Goal: Information Seeking & Learning: Learn about a topic

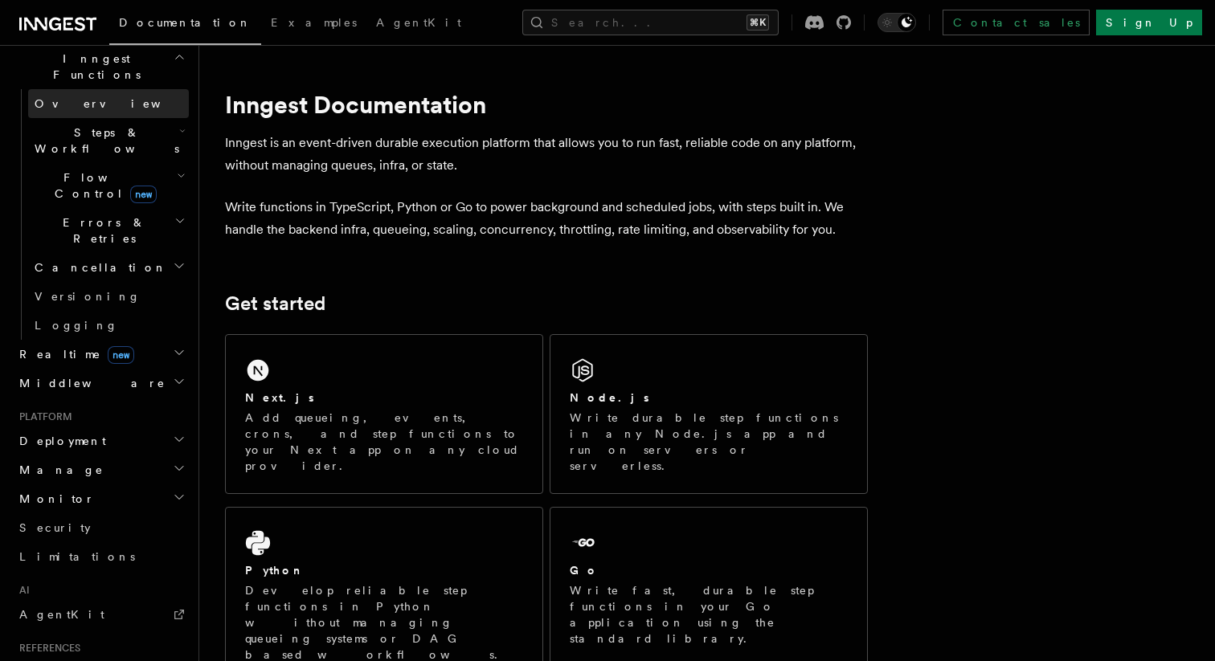
scroll to position [476, 0]
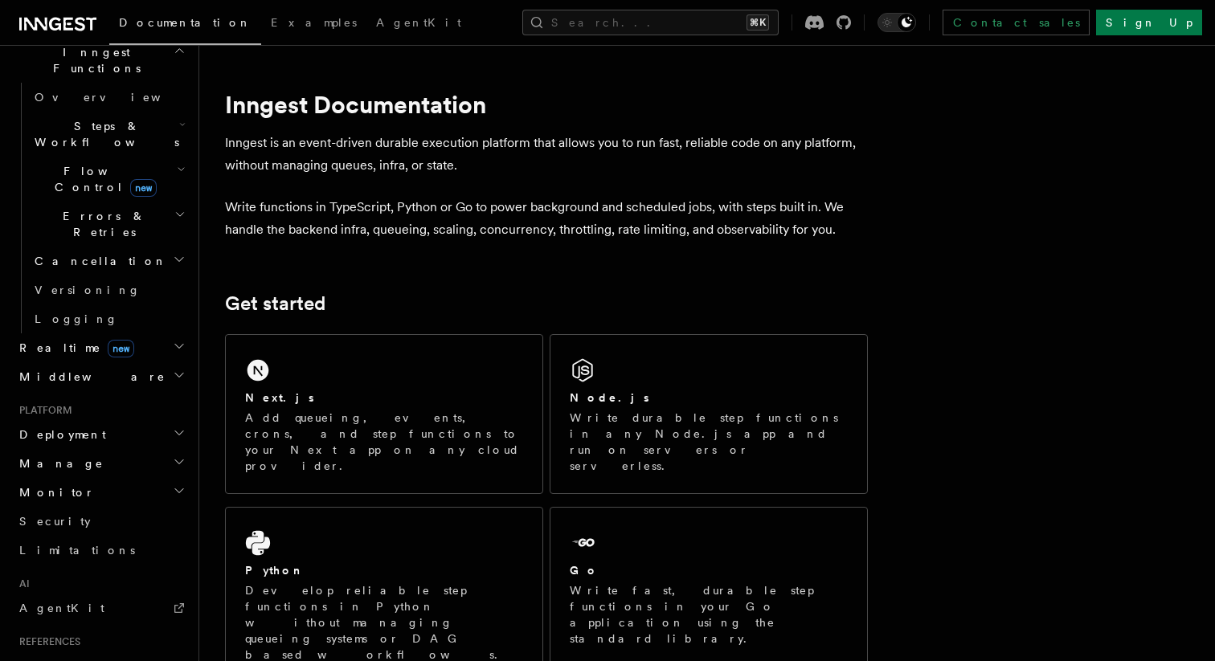
click at [166, 420] on h2 "Deployment" at bounding box center [101, 434] width 176 height 29
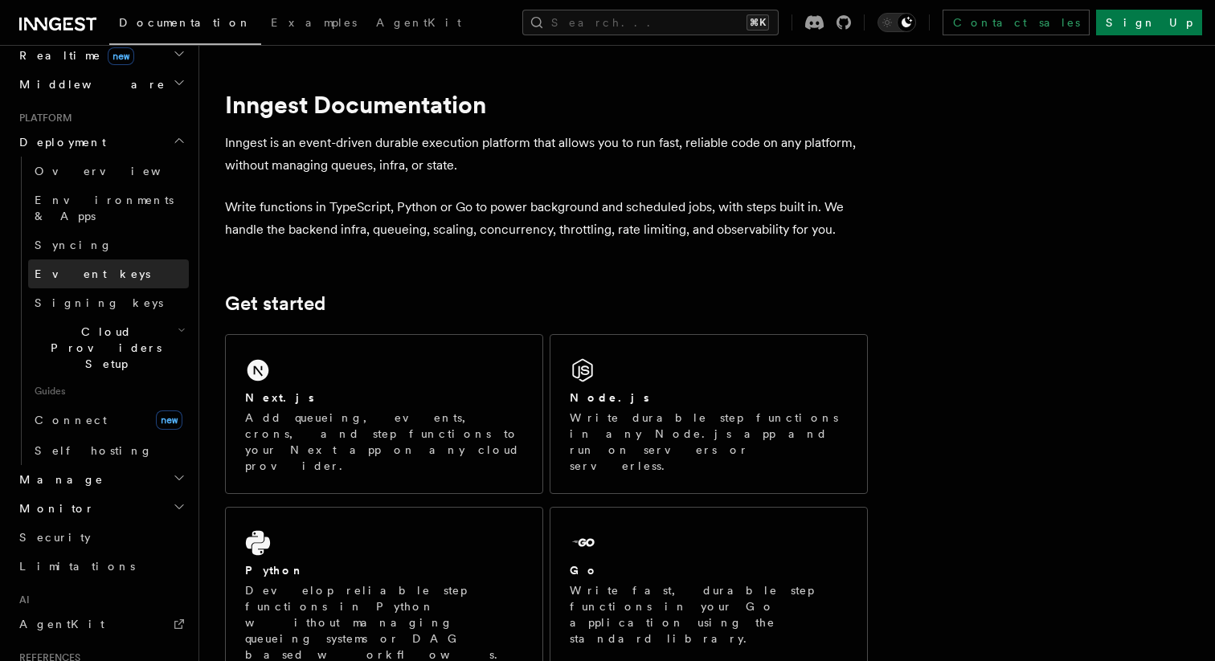
scroll to position [794, 0]
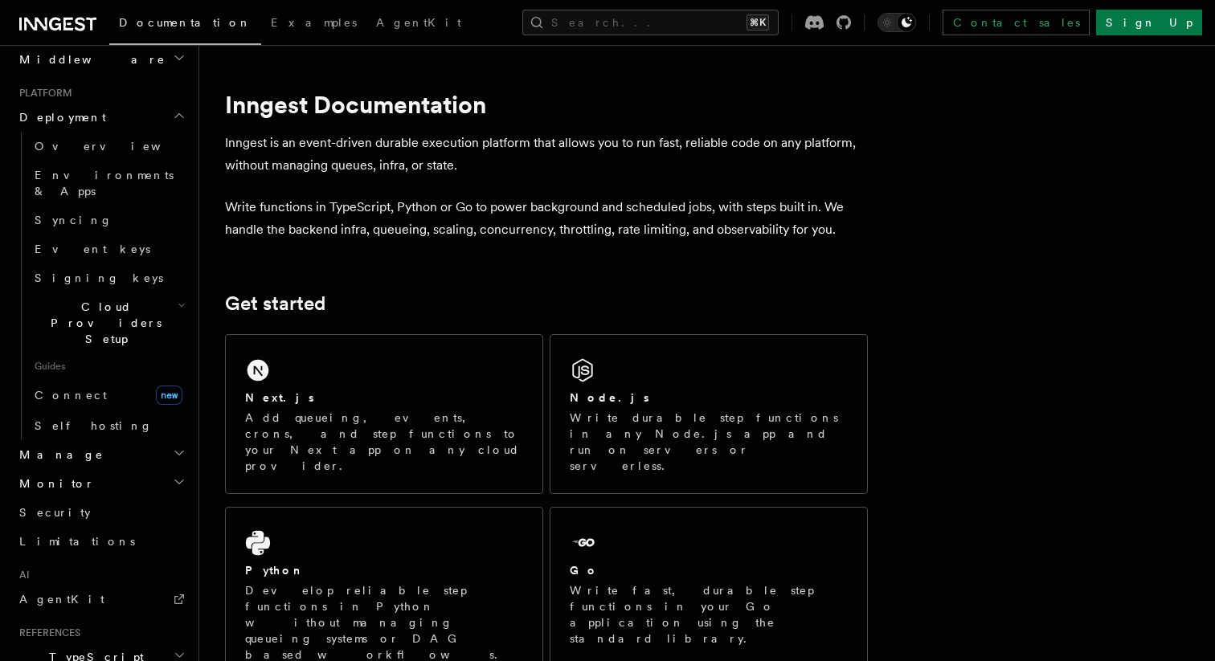
click at [91, 440] on h2 "Manage" at bounding box center [101, 454] width 176 height 29
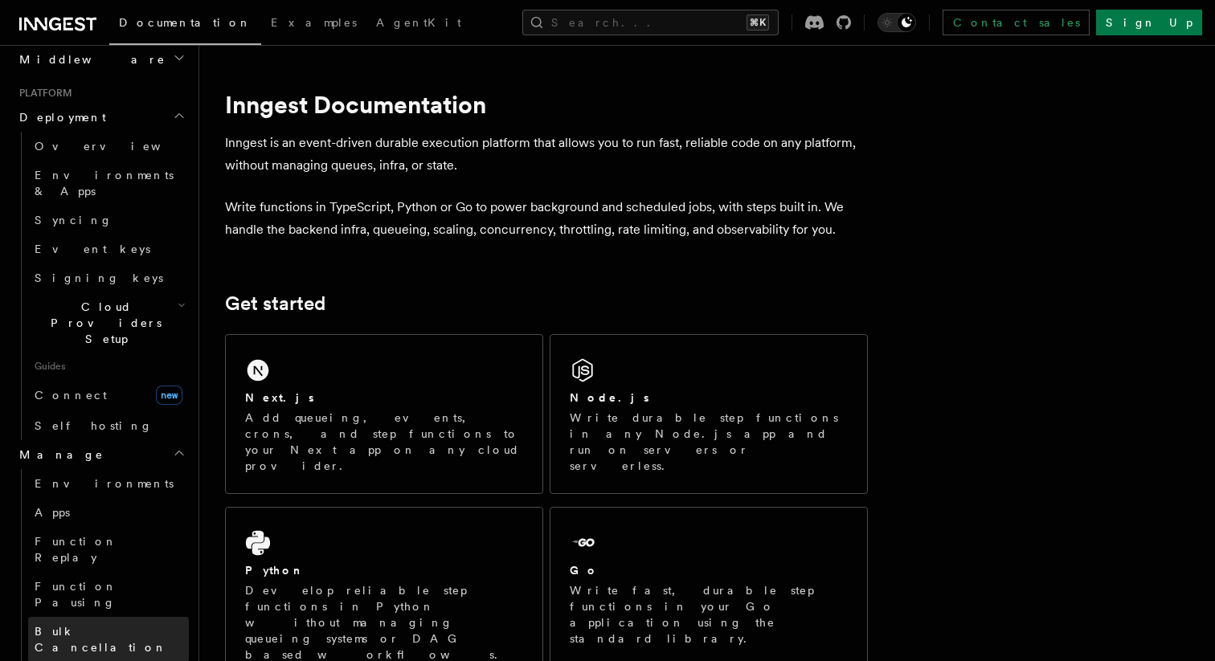
scroll to position [825, 0]
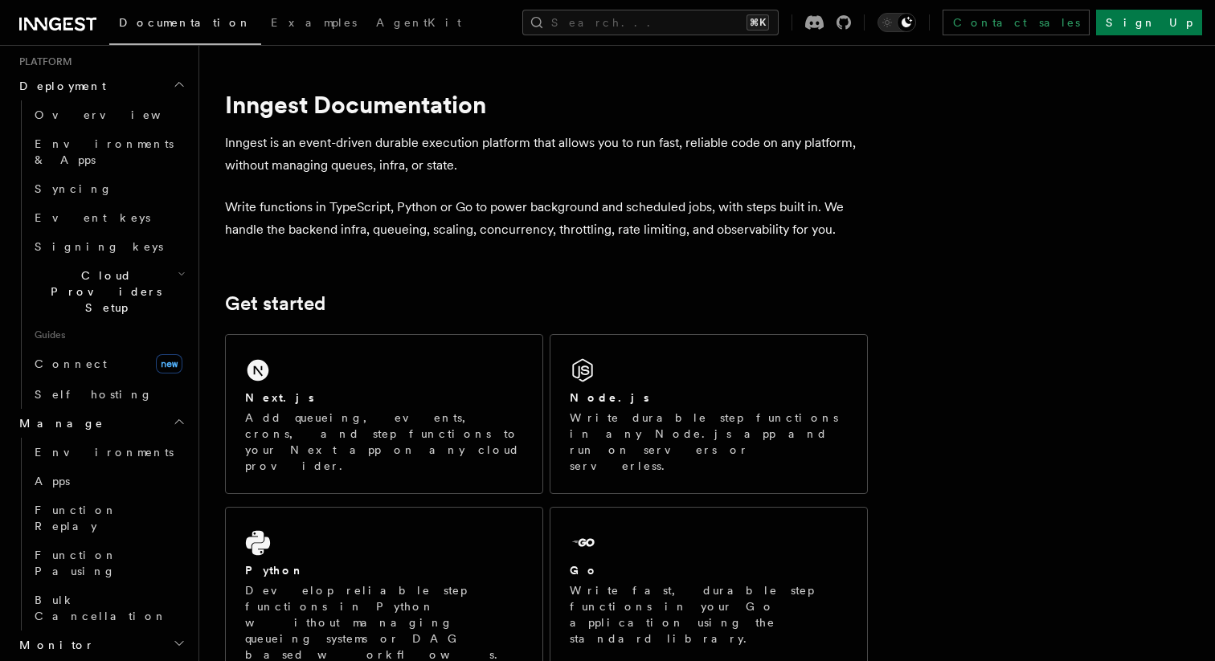
click at [170, 631] on h2 "Monitor" at bounding box center [101, 645] width 176 height 29
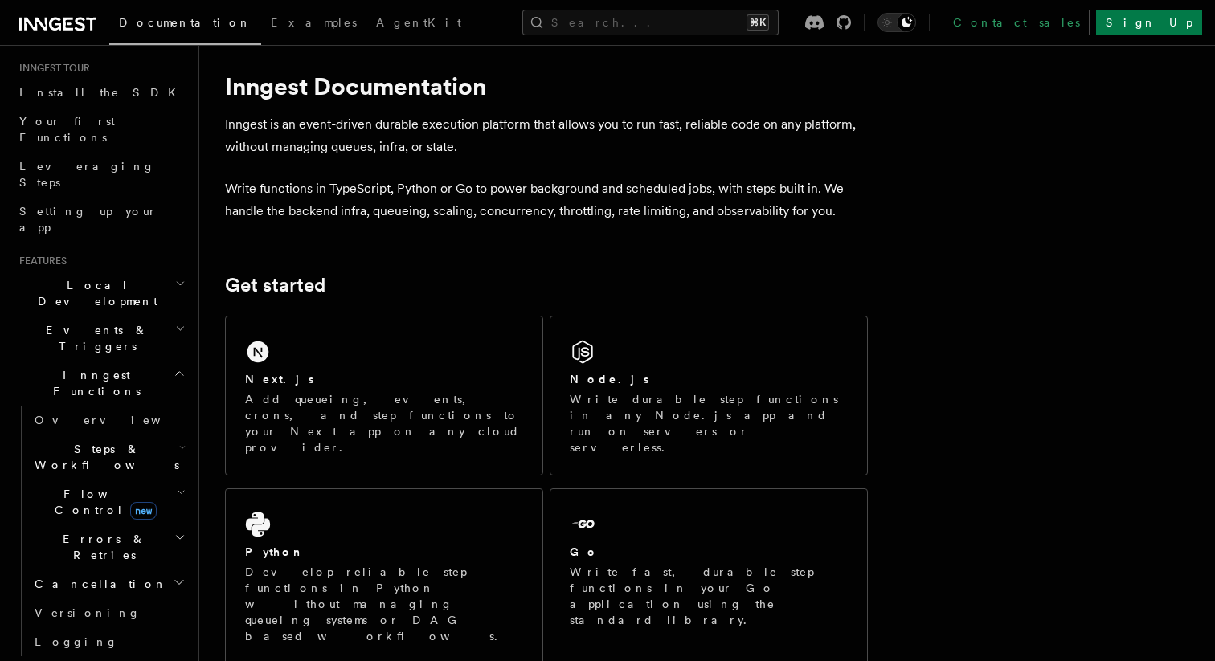
scroll to position [132, 0]
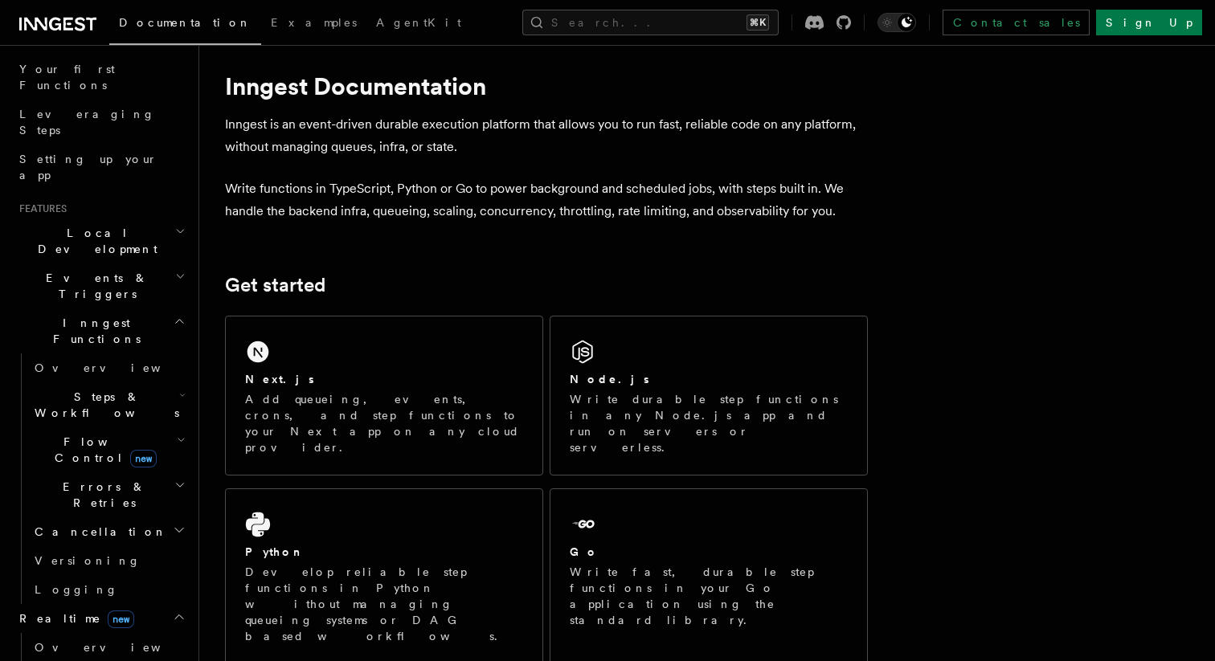
scroll to position [206, 0]
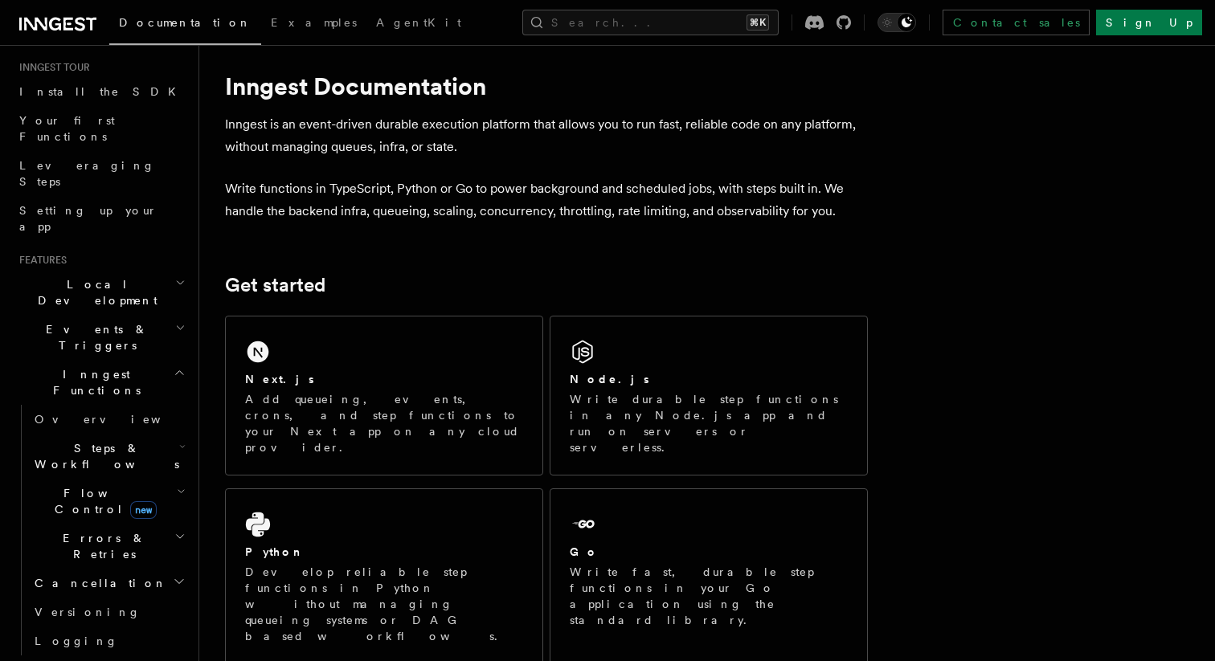
scroll to position [149, 0]
click at [68, 326] on span "Events & Triggers" at bounding box center [94, 342] width 162 height 32
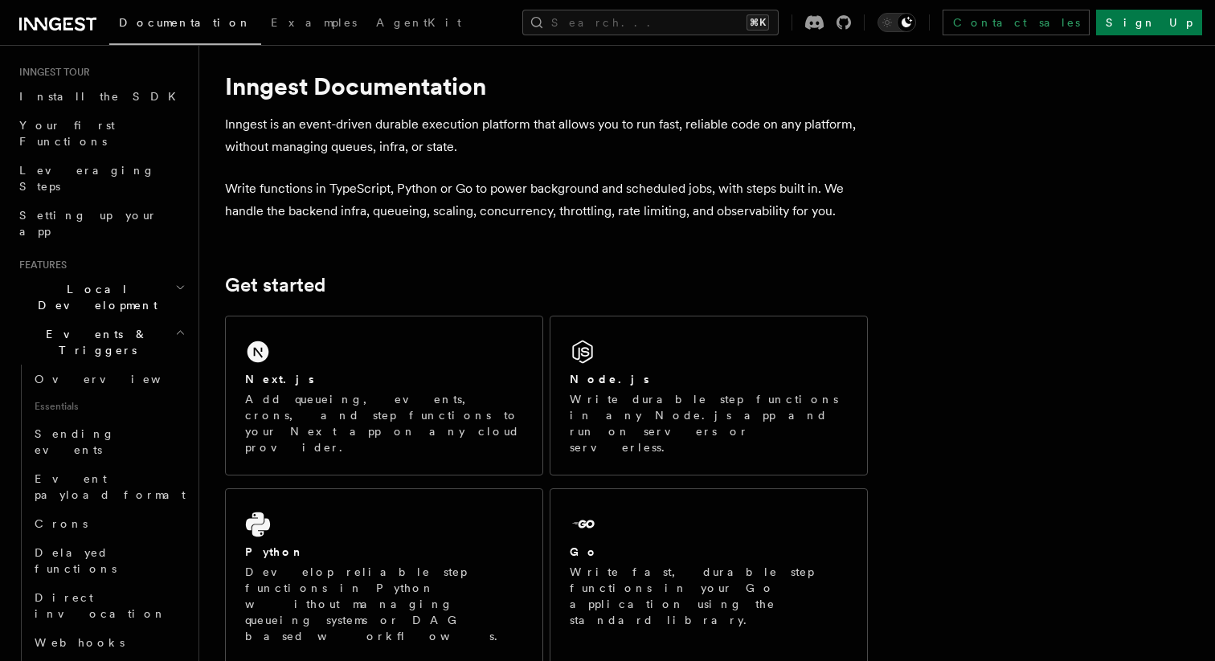
click at [59, 281] on span "Local Development" at bounding box center [94, 297] width 162 height 32
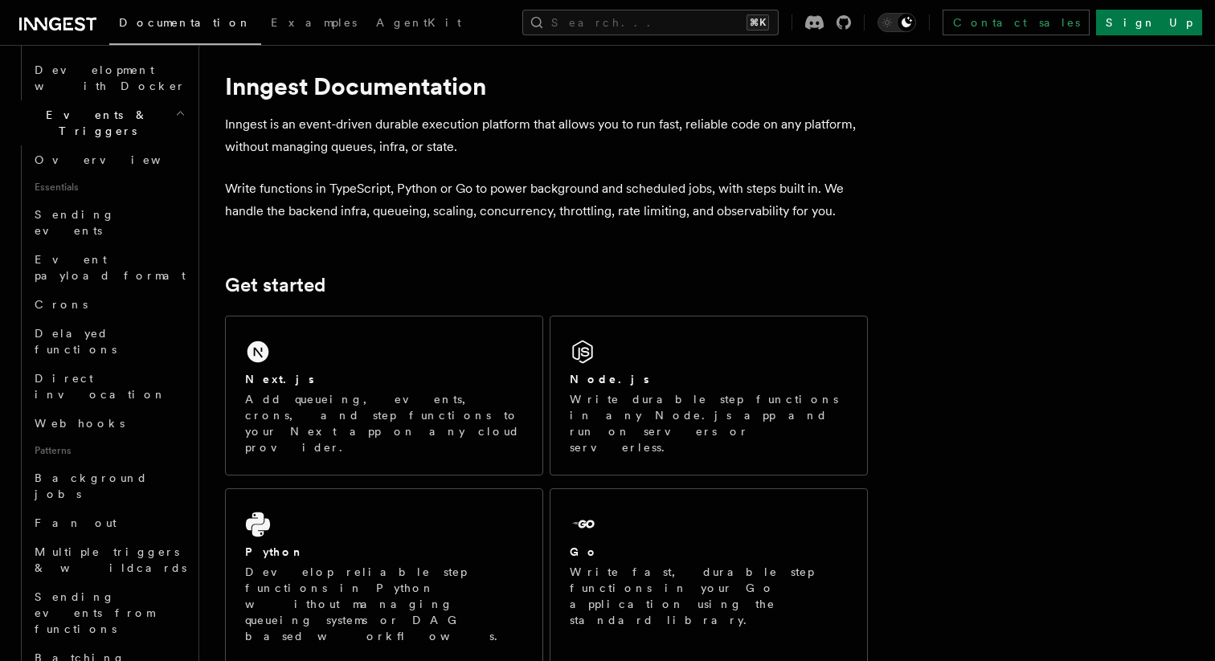
scroll to position [516, 0]
click at [50, 198] on link "Sending events" at bounding box center [108, 220] width 161 height 45
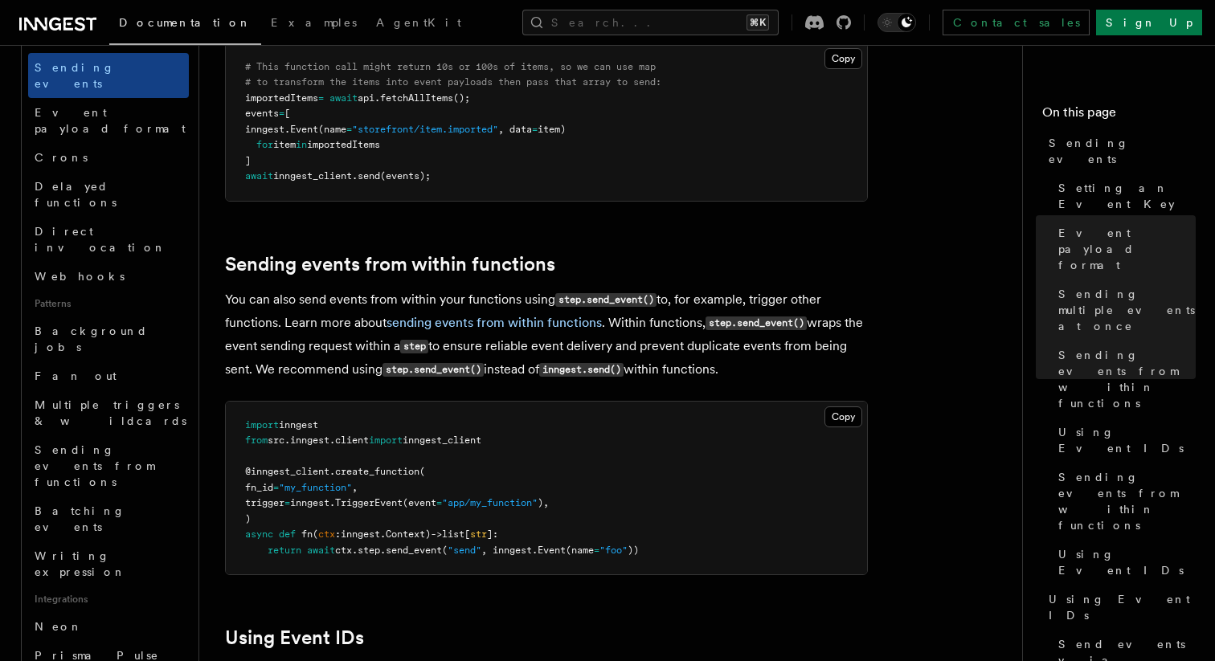
click at [554, 543] on pre "import inngest from src . inngest . client import inngest_client @inngest_clien…" at bounding box center [546, 489] width 641 height 174
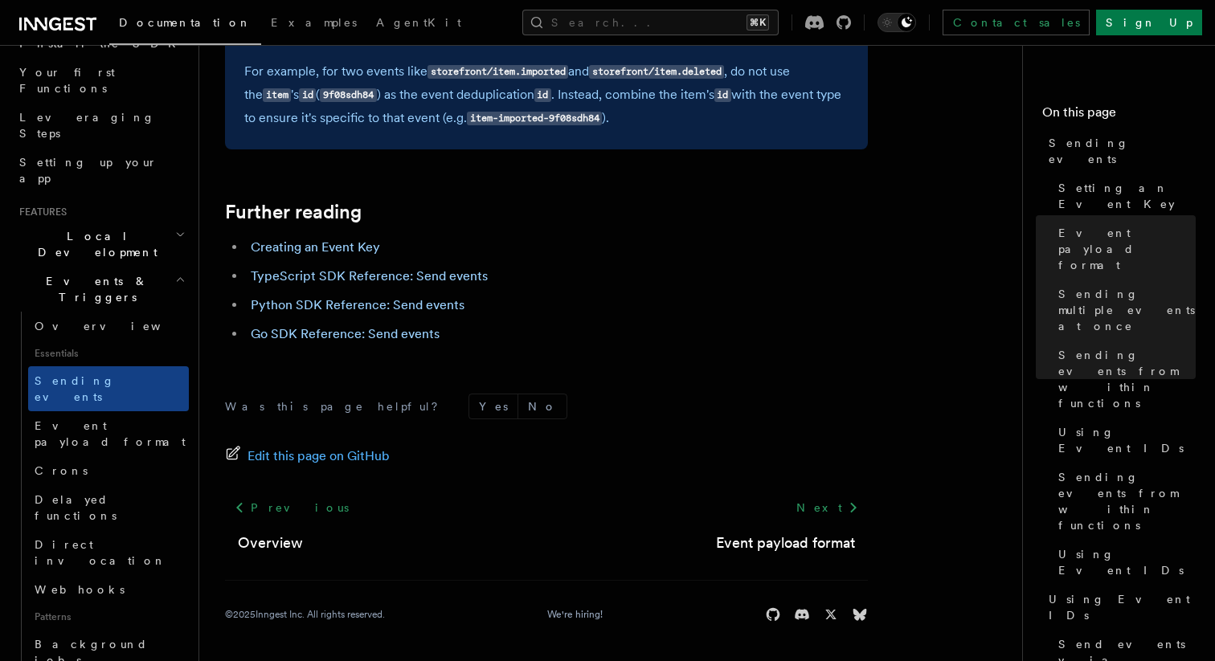
scroll to position [194, 0]
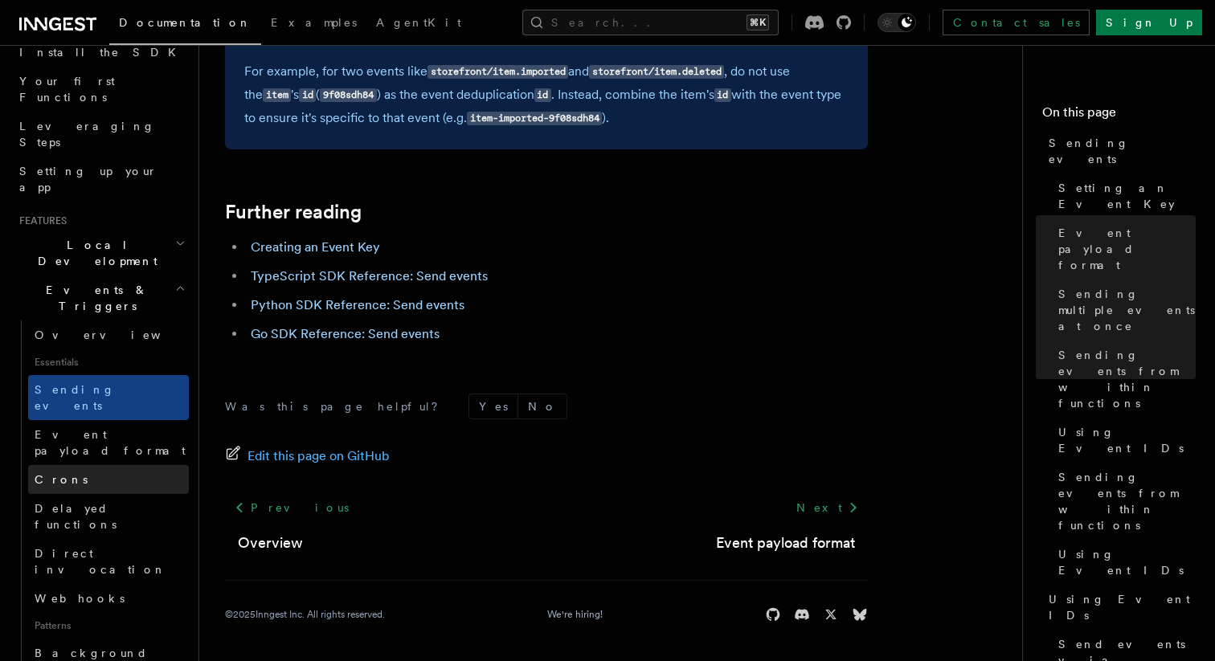
click at [118, 465] on link "Crons" at bounding box center [108, 479] width 161 height 29
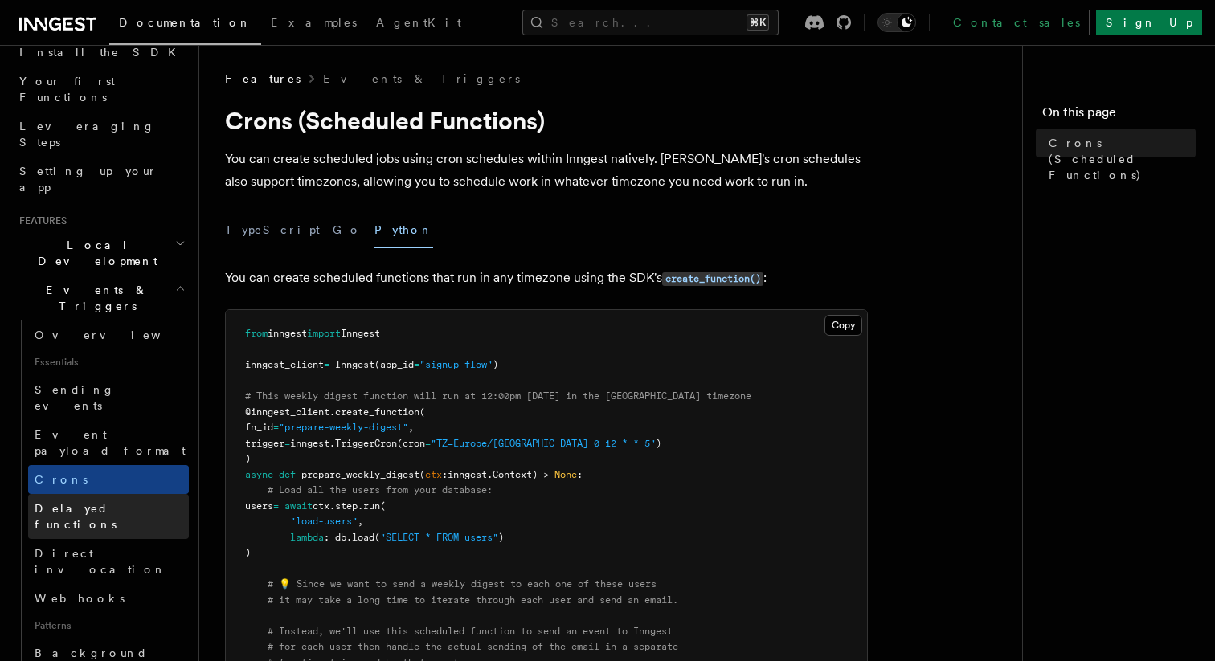
click at [116, 502] on span "Delayed functions" at bounding box center [76, 516] width 82 height 29
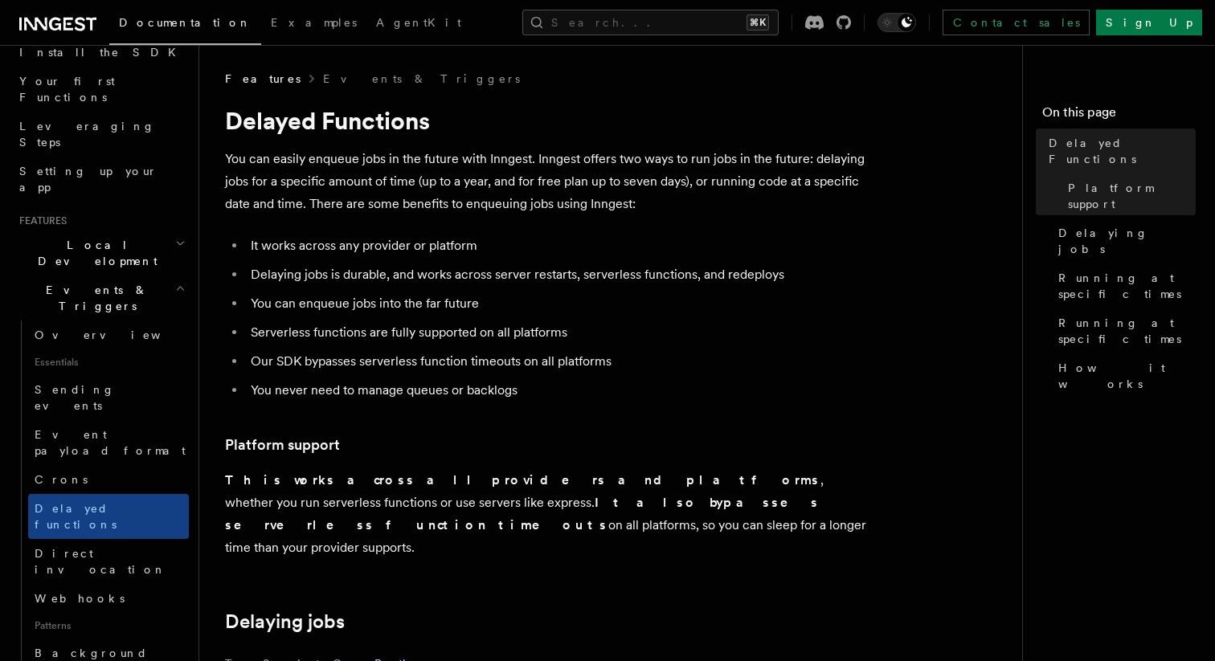
click at [346, 162] on p "You can easily enqueue jobs in the future with Inngest. Inngest offers two ways…" at bounding box center [546, 181] width 643 height 67
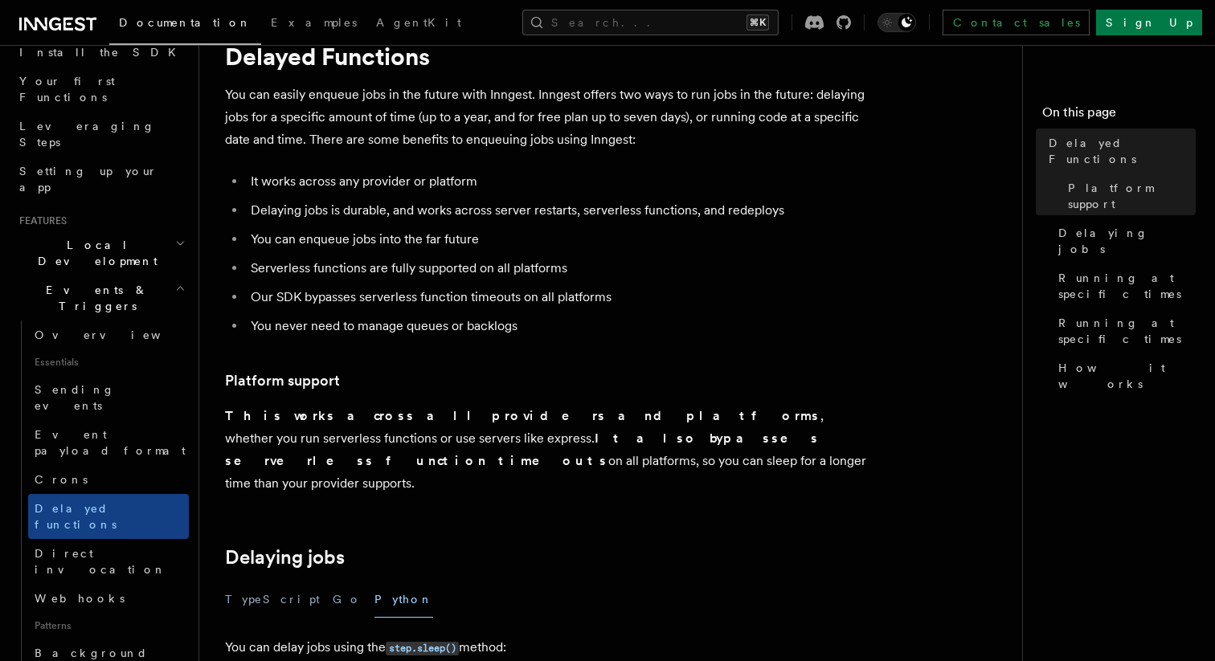
scroll to position [71, 0]
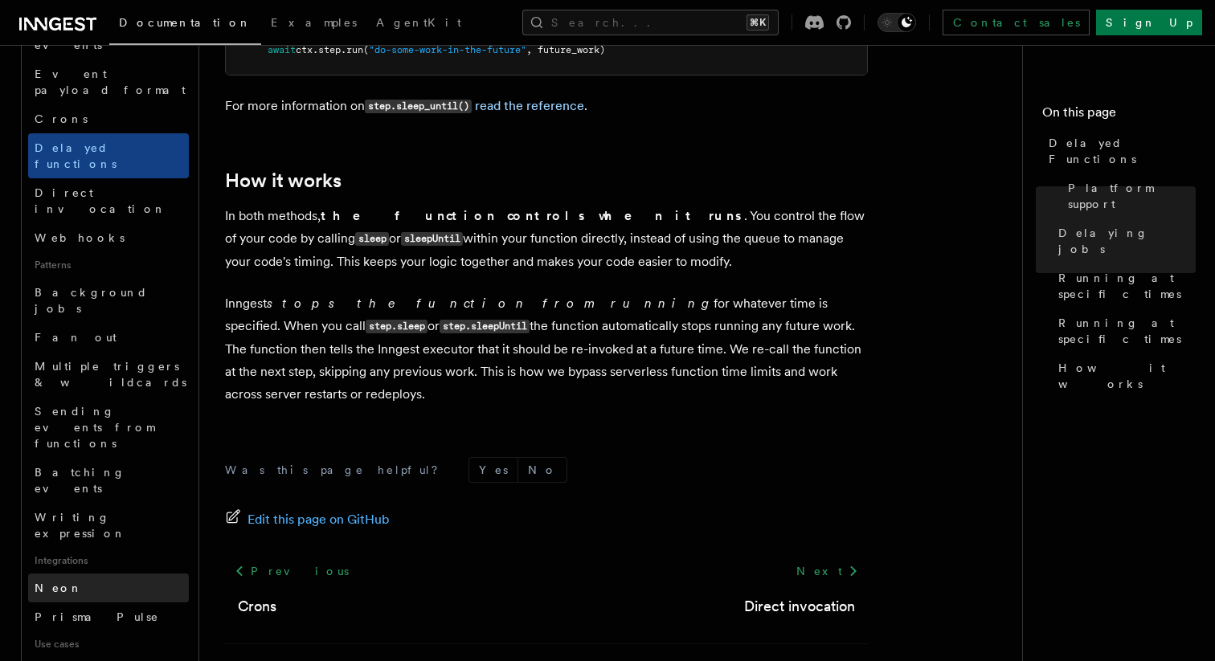
scroll to position [558, 0]
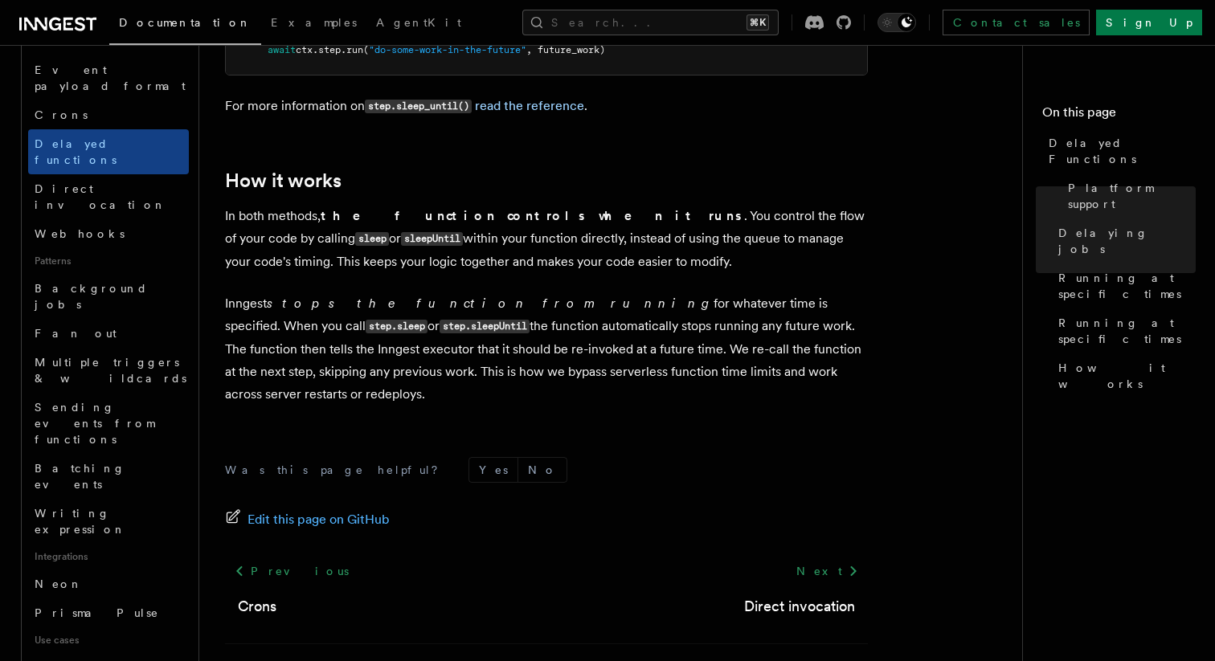
click at [382, 292] on p "Inngest stops the function from running for whatever time is specified. When yo…" at bounding box center [546, 348] width 643 height 113
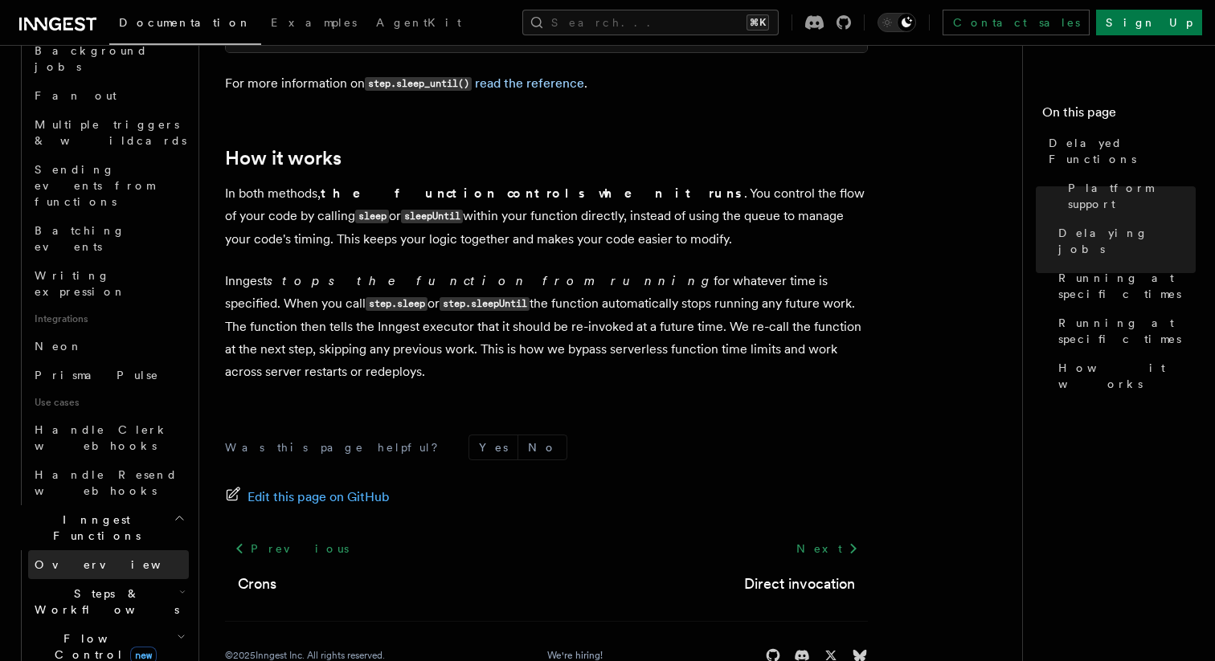
scroll to position [810, 0]
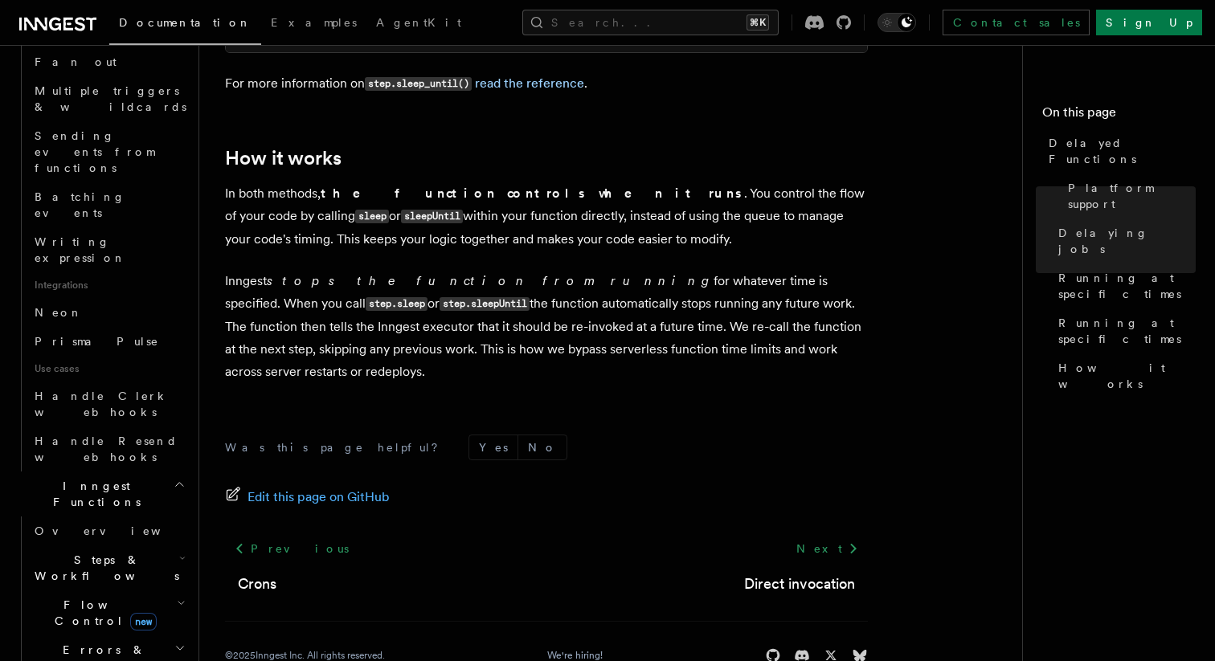
scroll to position [836, 0]
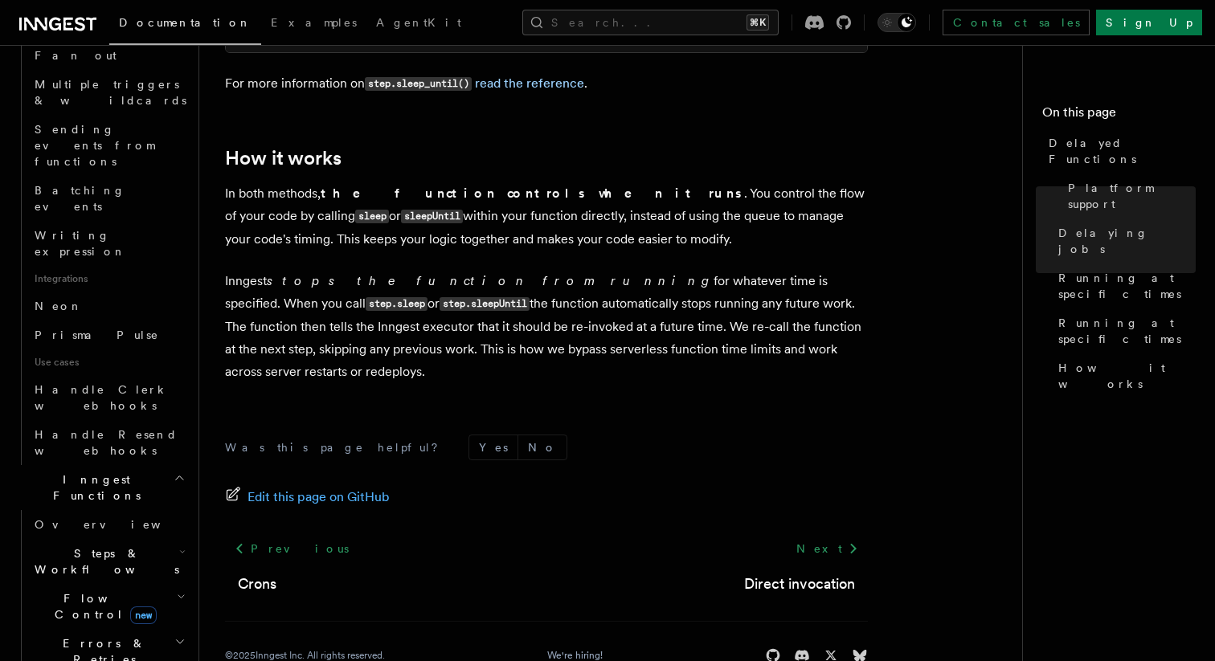
click at [176, 629] on h2 "Errors & Retries" at bounding box center [108, 651] width 161 height 45
click at [179, 590] on icon "button" at bounding box center [181, 596] width 9 height 13
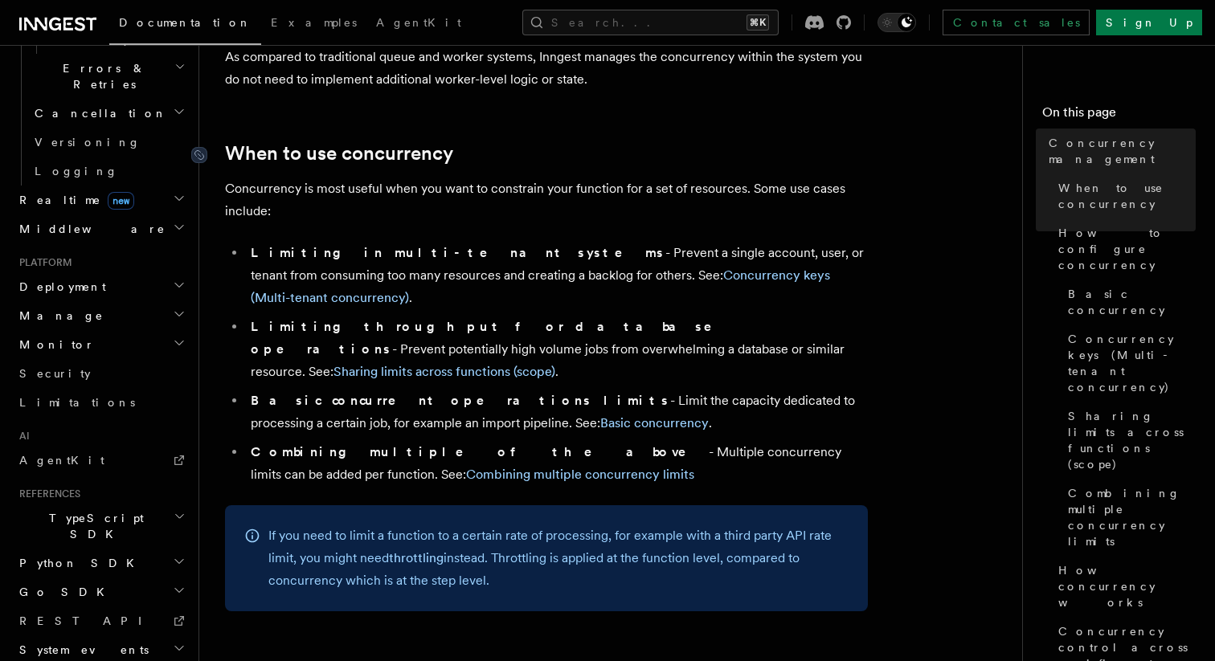
scroll to position [278, 0]
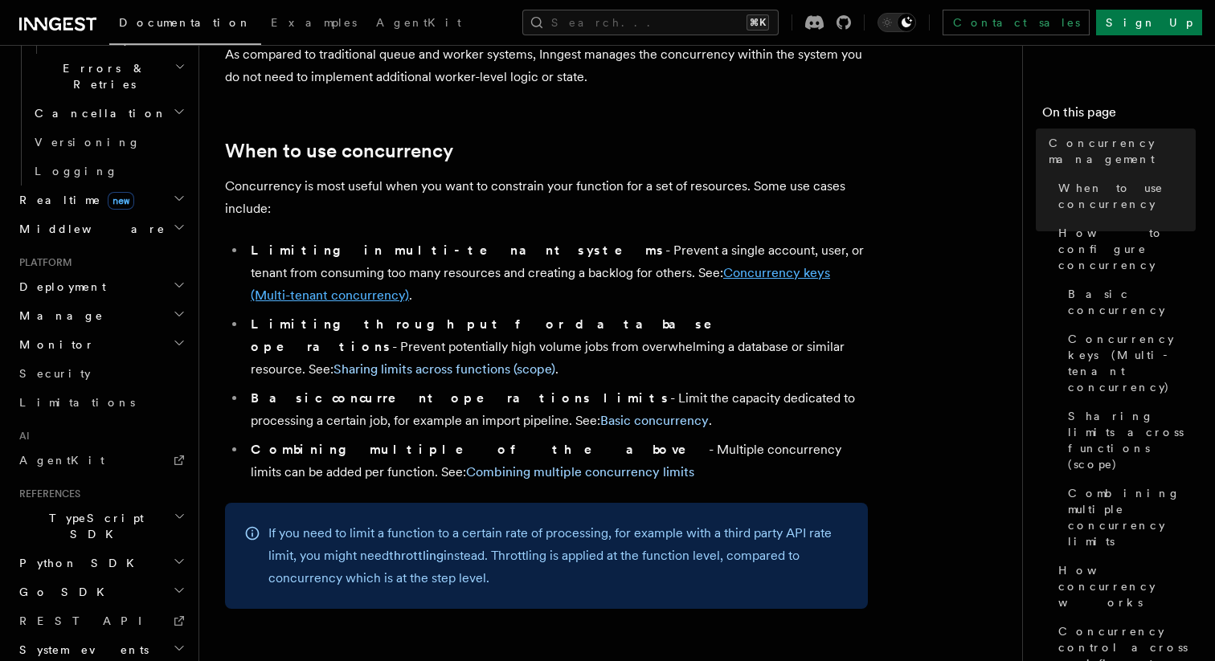
click at [636, 265] on link "Concurrency keys (Multi-tenant concurrency)" at bounding box center [540, 284] width 579 height 38
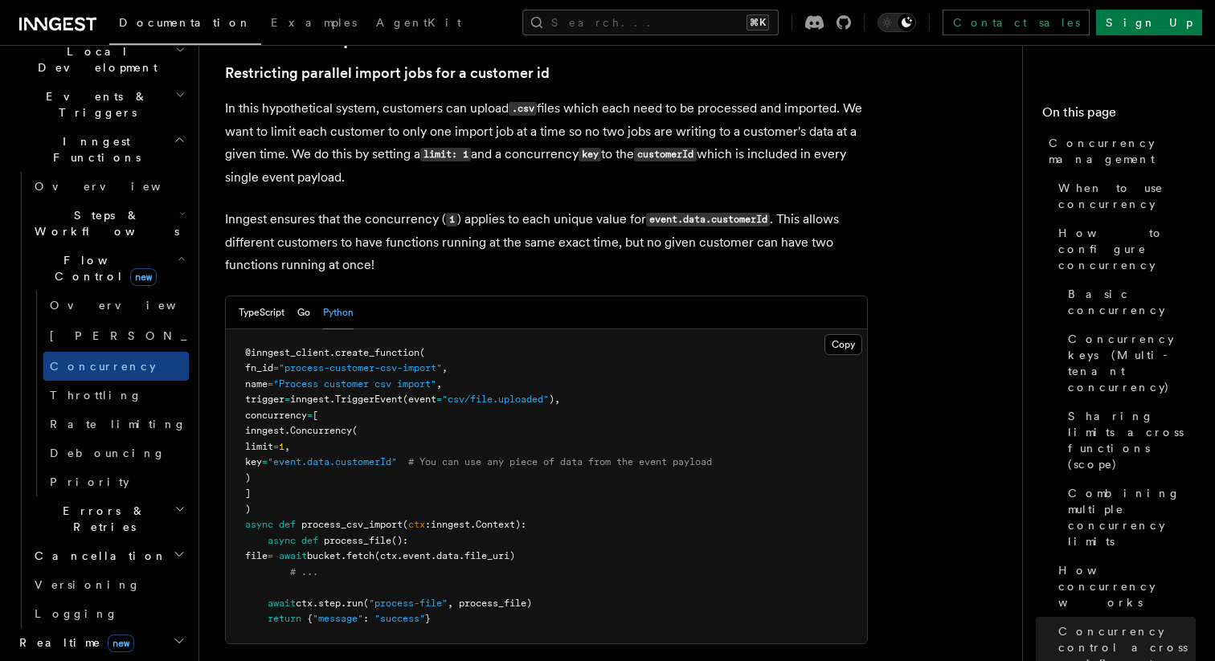
scroll to position [386, 0]
click at [87, 418] on span "Rate limiting" at bounding box center [118, 426] width 137 height 16
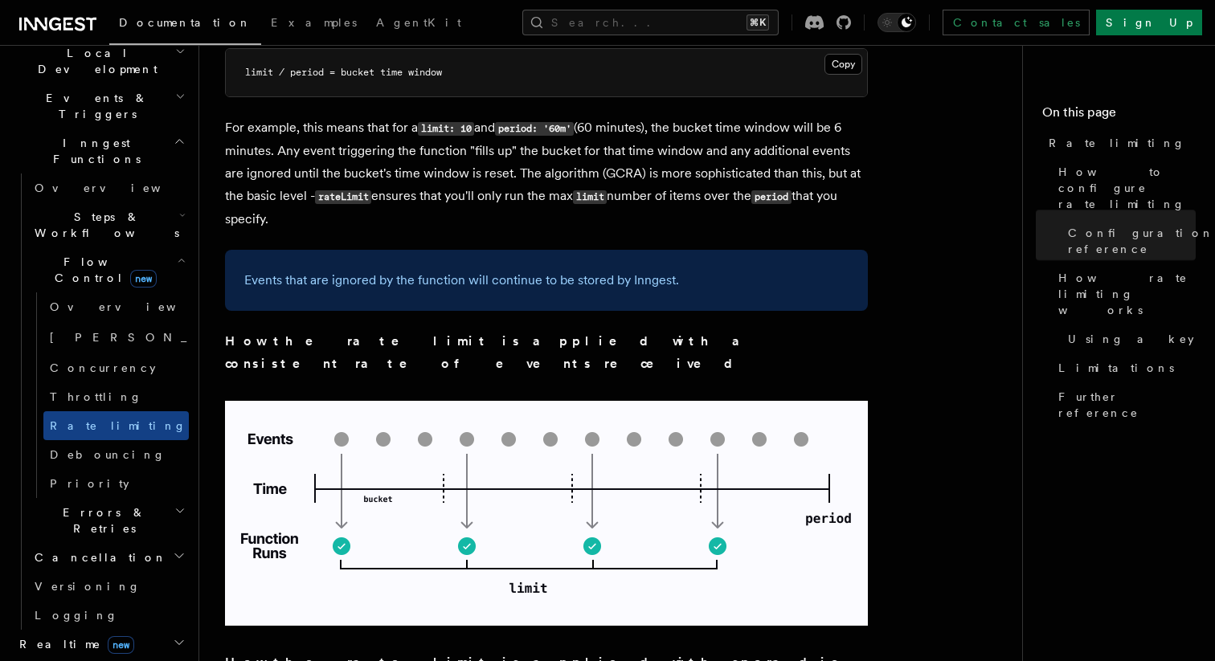
scroll to position [1170, 0]
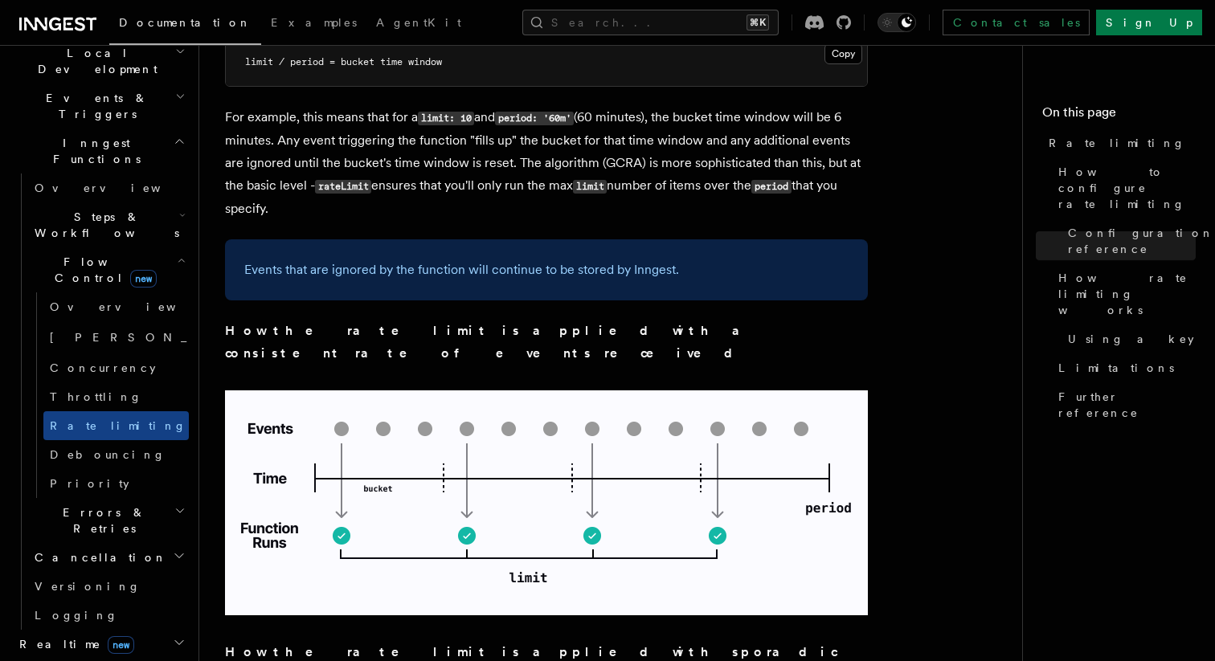
click at [584, 137] on p "For example, this means that for a limit: 10 and period: '60m' (60 minutes), th…" at bounding box center [546, 163] width 643 height 114
